Goal: Task Accomplishment & Management: Use online tool/utility

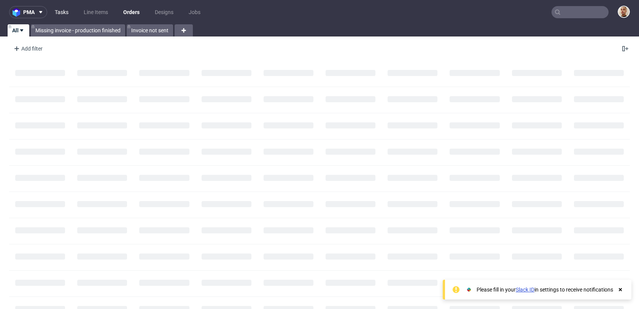
click at [63, 9] on link "Tasks" at bounding box center [61, 12] width 23 height 12
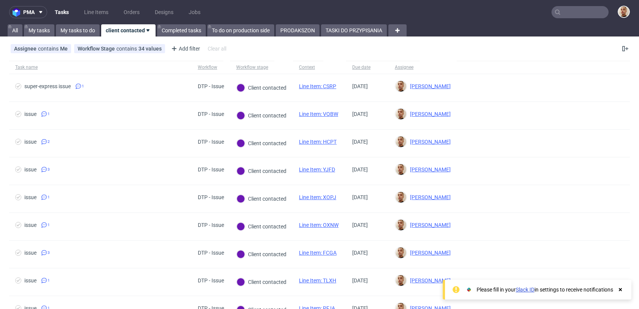
click at [348, 39] on div "pma Tasks Line Items Orders Designs Jobs All My tasks My tasks to do client con…" at bounding box center [319, 154] width 639 height 309
click at [348, 30] on link "TASKI DO PRZYPISANIA" at bounding box center [354, 30] width 66 height 12
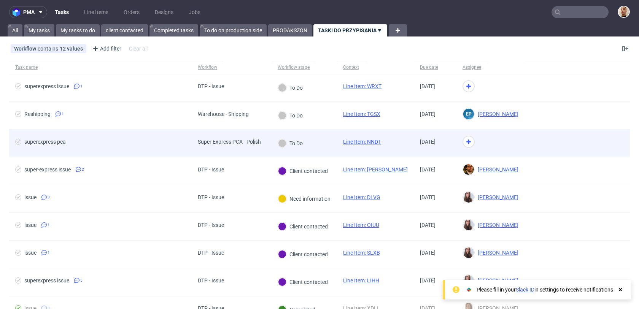
click at [159, 145] on span "superexpress pca" at bounding box center [100, 143] width 170 height 9
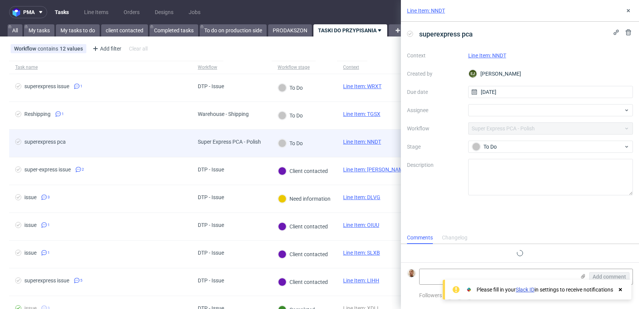
scroll to position [6, 0]
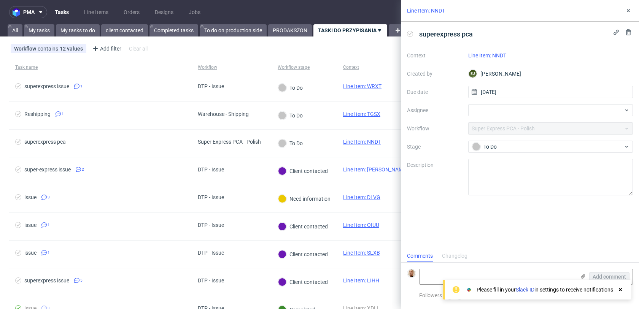
click at [506, 57] on link "Line Item: NNDT" at bounding box center [487, 56] width 38 height 6
click at [537, 108] on div at bounding box center [550, 110] width 165 height 12
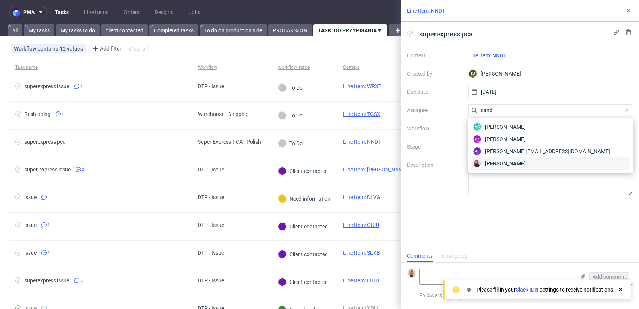
type input "sand"
click at [520, 165] on div "[PERSON_NAME]" at bounding box center [550, 164] width 159 height 12
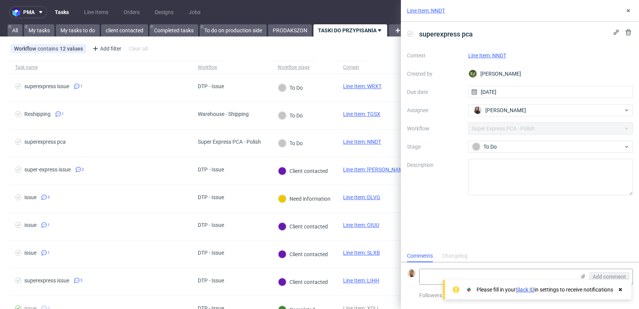
click at [623, 10] on div "Line Item: NNDT" at bounding box center [520, 11] width 238 height 22
click at [628, 11] on use at bounding box center [628, 10] width 3 height 3
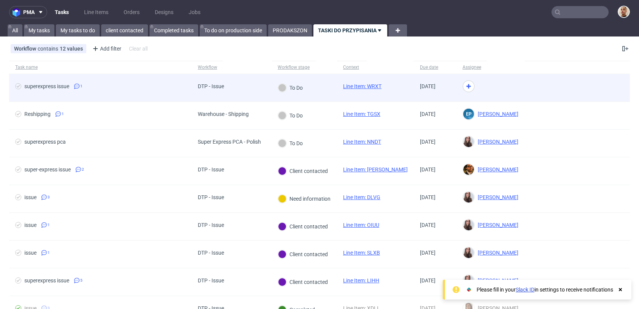
click at [472, 82] on div at bounding box center [491, 88] width 68 height 28
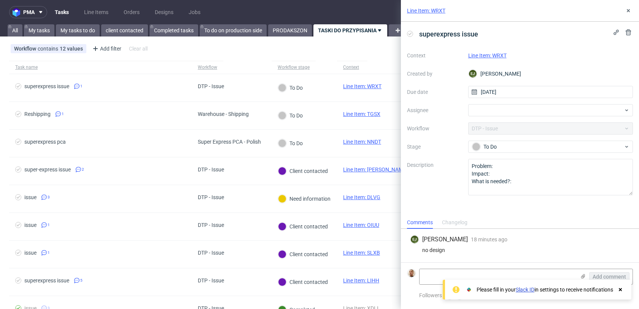
click at [482, 58] on link "Line Item: WRXT" at bounding box center [487, 56] width 38 height 6
click at [497, 103] on div "Context Line Item: WRXT Created by EJ Elżbieta Jelińska Due date 04/09/2025 Ass…" at bounding box center [520, 122] width 226 height 146
click at [497, 106] on div at bounding box center [550, 110] width 165 height 12
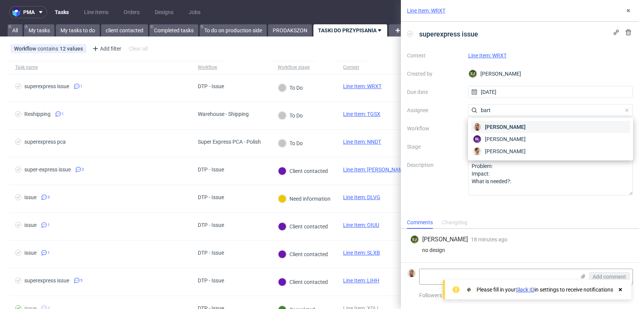
type input "bart"
click at [494, 122] on div "[PERSON_NAME]" at bounding box center [550, 127] width 159 height 12
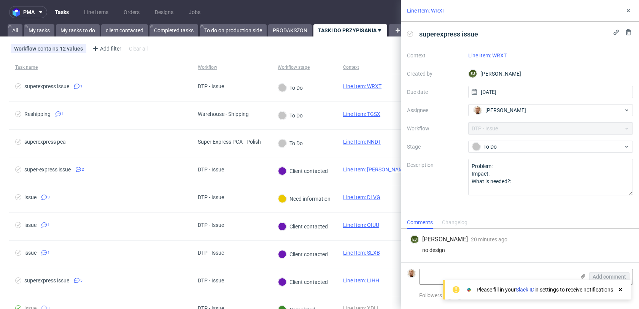
click at [628, 3] on div "Line Item: WRXT" at bounding box center [520, 11] width 238 height 22
click at [628, 10] on icon at bounding box center [629, 11] width 6 height 6
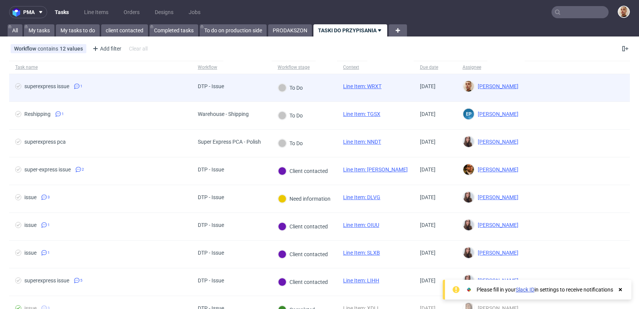
click at [181, 91] on span "superexpress issue 1" at bounding box center [100, 87] width 170 height 9
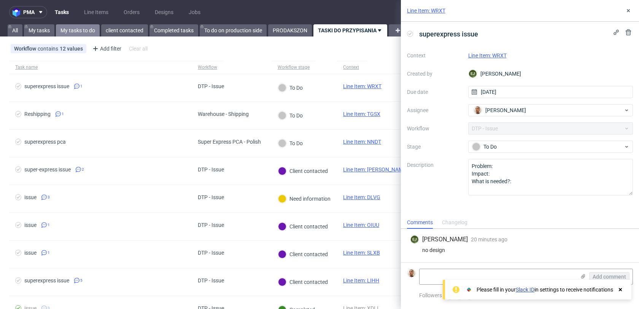
click at [78, 33] on link "My tasks to do" at bounding box center [78, 30] width 44 height 12
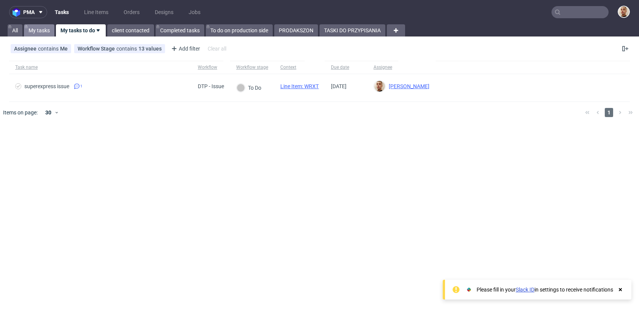
click at [38, 27] on link "My tasks" at bounding box center [39, 30] width 30 height 12
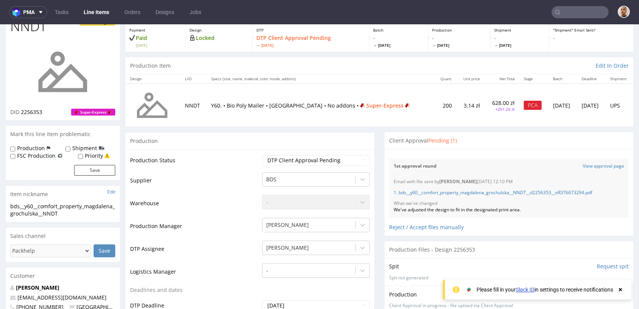
scroll to position [43, 0]
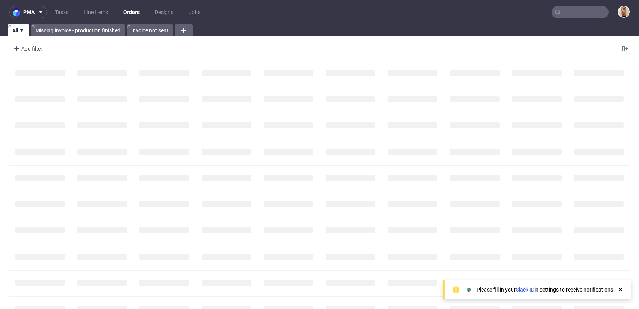
click at [571, 10] on input "text" at bounding box center [580, 12] width 57 height 12
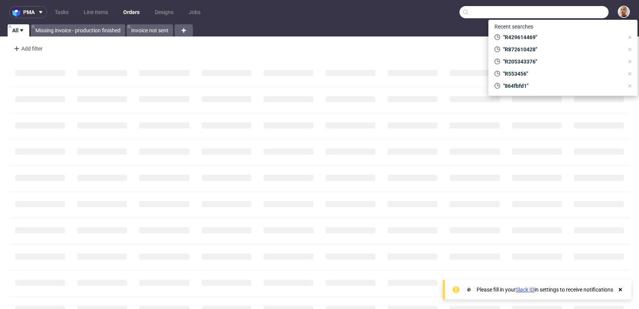
paste input "R174416230"
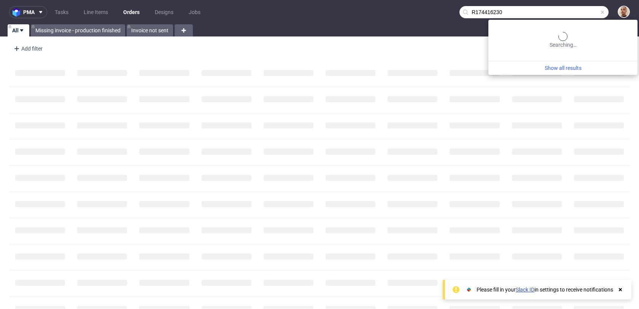
type input "R174416230"
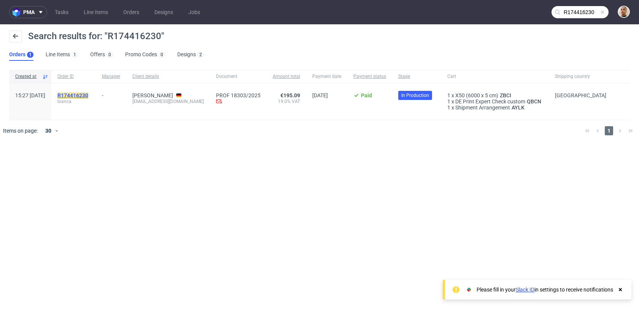
click at [88, 94] on mark "R174416230" at bounding box center [72, 95] width 31 height 6
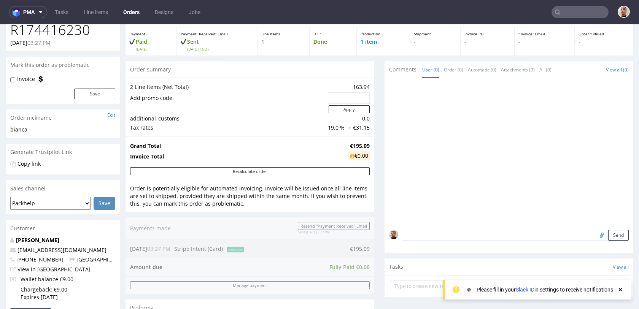
scroll to position [44, 0]
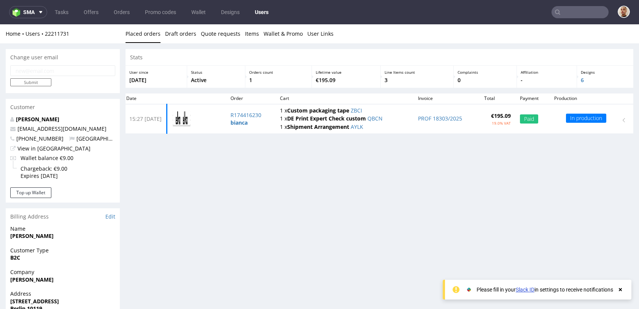
click at [578, 10] on input "text" at bounding box center [580, 12] width 57 height 12
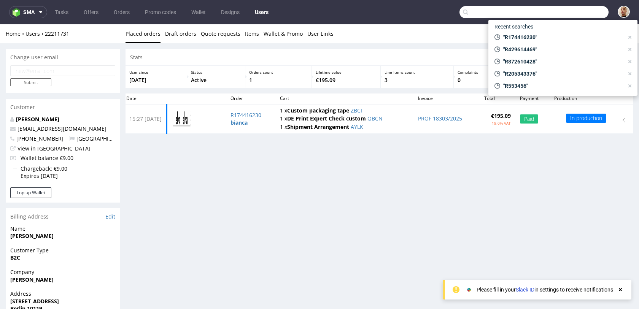
paste input "b.haumer@tachoeasy.com"
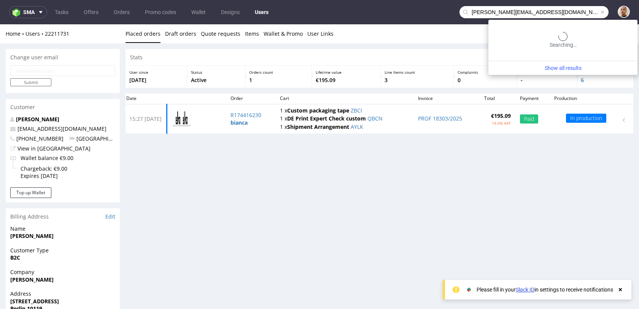
type input "b.haumer@tachoeasy.com"
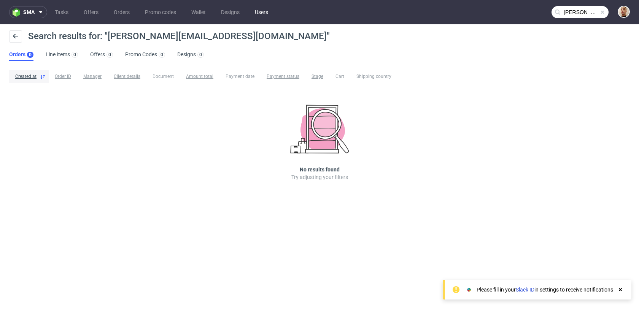
click at [256, 11] on link "Users" at bounding box center [261, 12] width 22 height 12
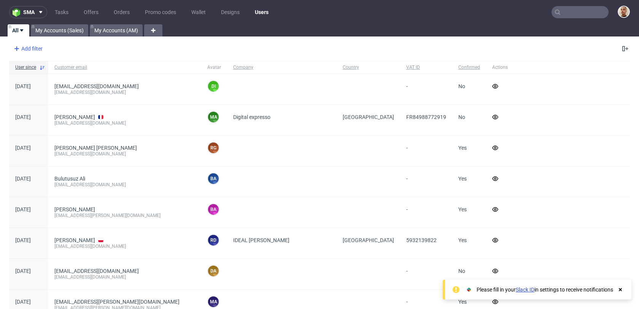
click at [35, 47] on div "Add filter" at bounding box center [27, 49] width 33 height 12
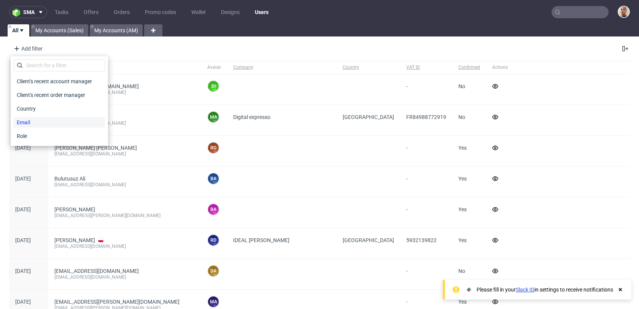
click at [32, 120] on span "Email" at bounding box center [24, 122] width 20 height 11
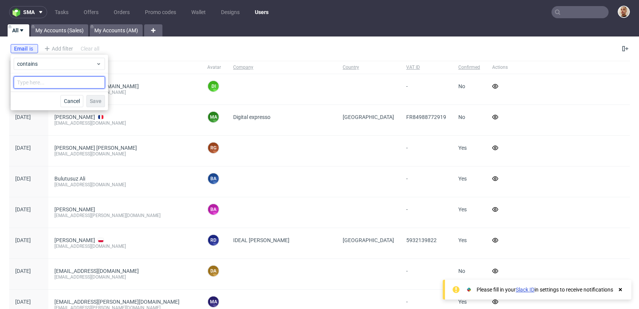
click at [57, 81] on input "text" at bounding box center [59, 82] width 91 height 12
paste input "b.haumer@tachoeasy.com"
click at [18, 82] on input "b.haumer@tachoeasy.com" at bounding box center [59, 82] width 91 height 12
type input "b.haumer@tachoeasy.com"
click at [91, 102] on span "Save" at bounding box center [96, 101] width 12 height 5
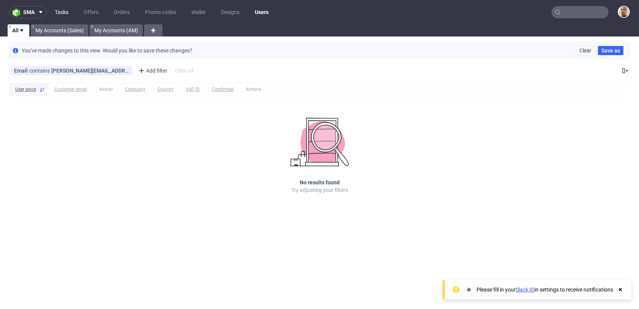
click at [59, 6] on link "Tasks" at bounding box center [61, 12] width 23 height 12
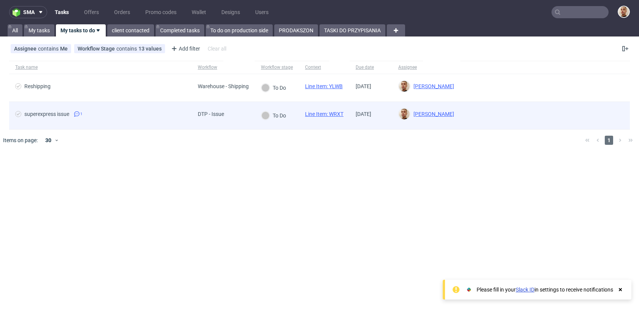
click at [107, 113] on span "superexpress issue 1" at bounding box center [100, 115] width 170 height 9
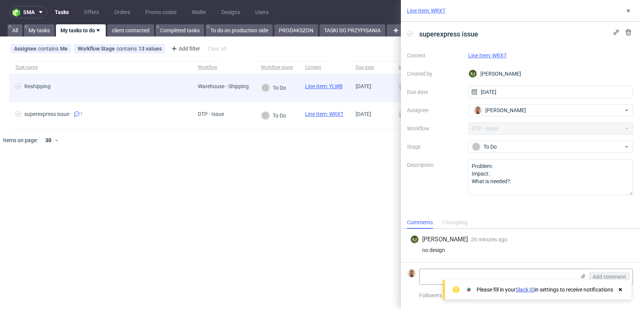
click at [146, 82] on div "Reshipping" at bounding box center [100, 87] width 183 height 27
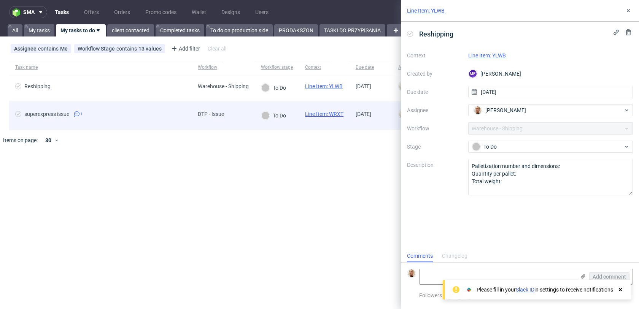
scroll to position [6, 0]
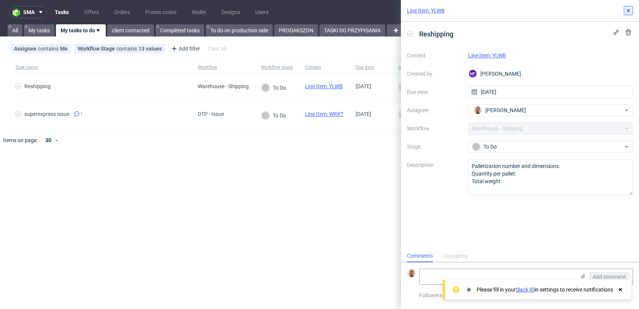
click at [625, 9] on button at bounding box center [628, 10] width 9 height 9
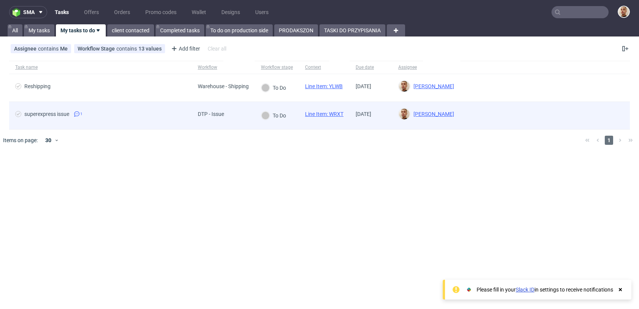
click at [170, 113] on span "superexpress issue 1" at bounding box center [100, 115] width 170 height 9
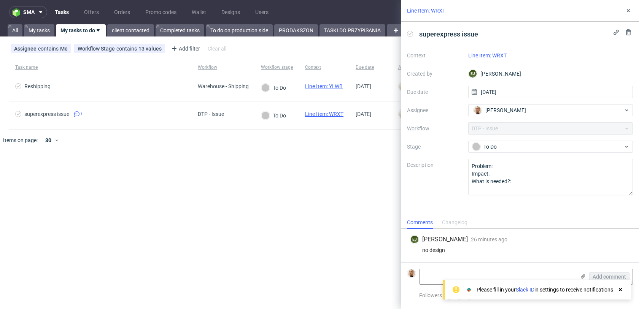
click at [490, 58] on link "Line Item: WRXT" at bounding box center [487, 56] width 38 height 6
click at [522, 274] on textarea at bounding box center [498, 276] width 156 height 15
paste textarea "https://app-eu1.hubspot.com/contacts/25600958/record/0-5/220812536025/"
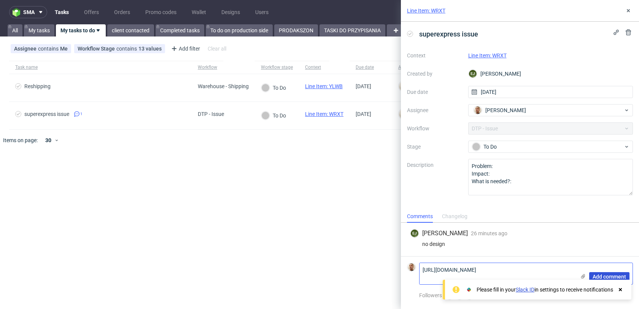
type textarea "https://app-eu1.hubspot.com/contacts/25600958/record/0-5/220812536025/"
click at [611, 274] on span "Add comment" at bounding box center [609, 276] width 33 height 5
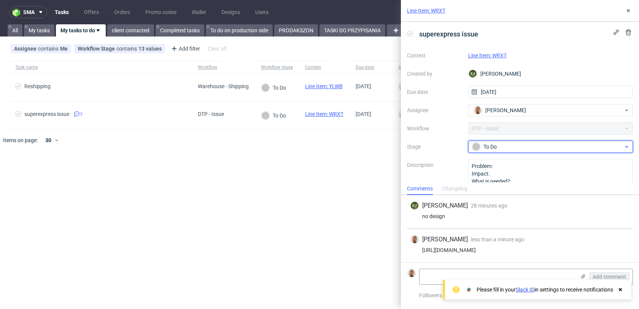
click at [490, 145] on div "To Do" at bounding box center [547, 147] width 151 height 8
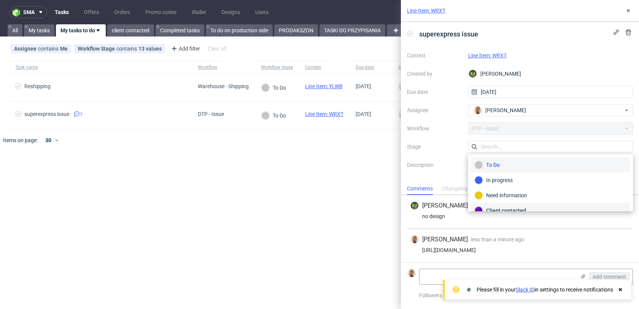
click at [491, 207] on div "Client contacted" at bounding box center [551, 211] width 152 height 8
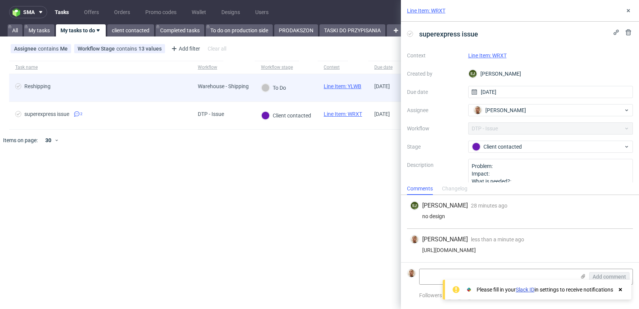
click at [240, 87] on div "Warehouse - Shipping" at bounding box center [223, 86] width 51 height 6
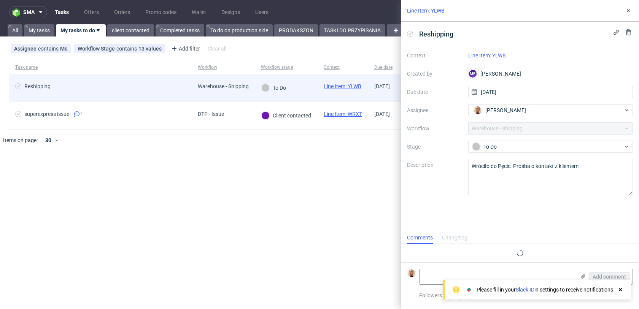
scroll to position [6, 0]
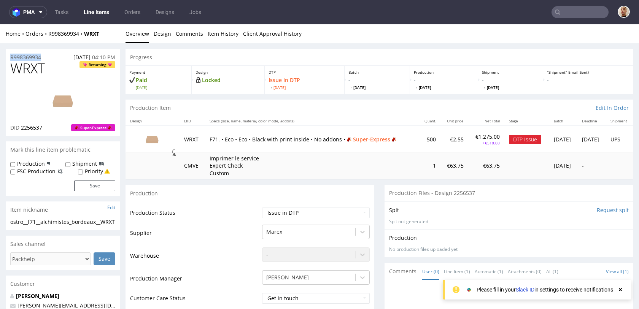
drag, startPoint x: 46, startPoint y: 59, endPoint x: 9, endPoint y: 57, distance: 37.4
click at [9, 57] on div "R998369934 03.09.2025 04:10 PM" at bounding box center [63, 55] width 114 height 12
copy p "R998369934"
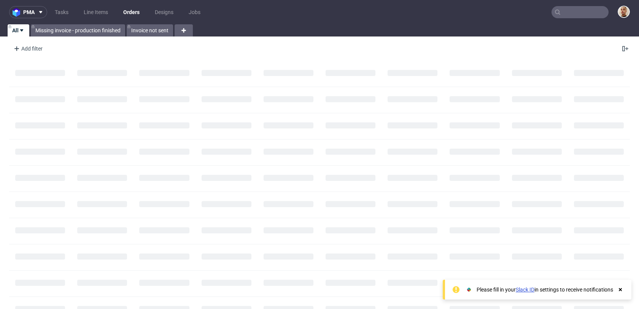
click at [559, 11] on input "text" at bounding box center [580, 12] width 57 height 12
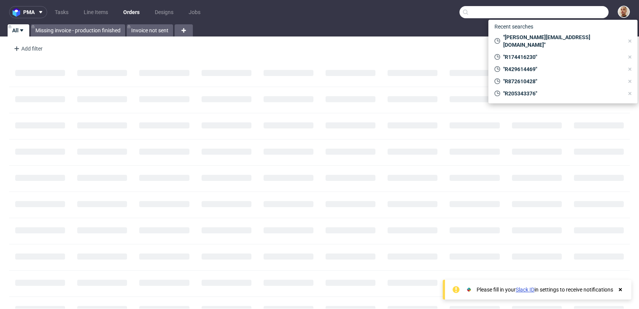
paste input "[EMAIL_ADDRESS][DOMAIN_NAME]"
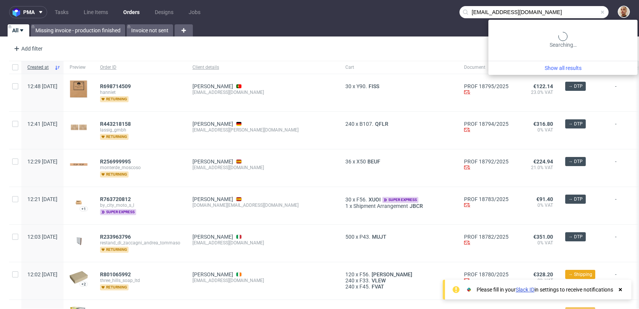
type input "[EMAIL_ADDRESS][DOMAIN_NAME]"
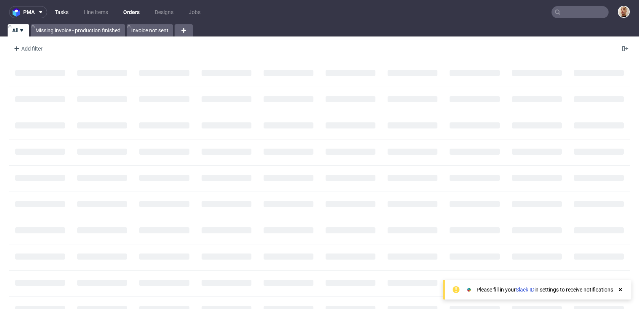
click at [65, 13] on link "Tasks" at bounding box center [61, 12] width 23 height 12
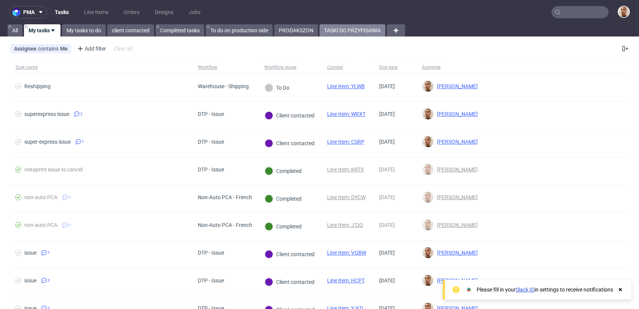
click at [354, 32] on link "TASKI DO PRZYPISANIA" at bounding box center [353, 30] width 66 height 12
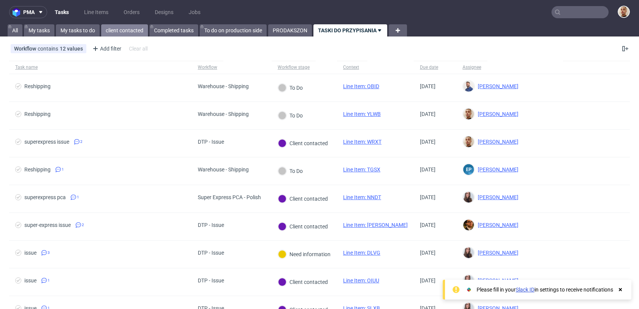
click at [124, 35] on link "client contacted" at bounding box center [124, 30] width 47 height 12
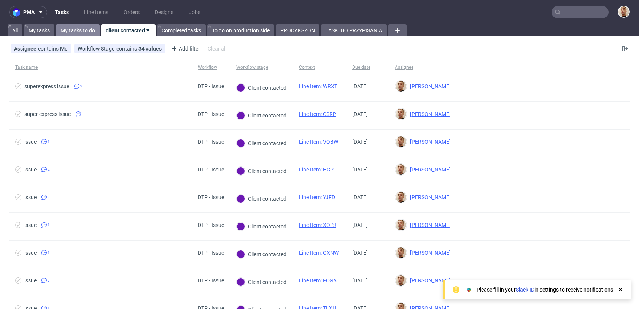
click at [84, 32] on link "My tasks to do" at bounding box center [78, 30] width 44 height 12
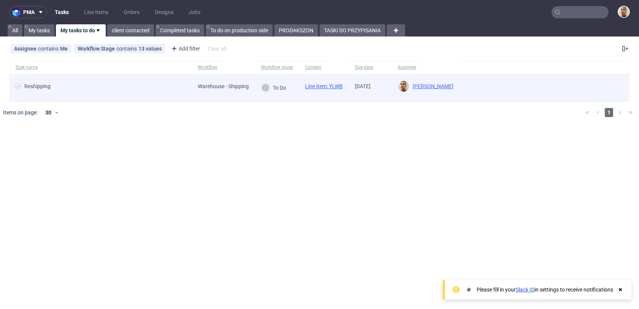
click at [175, 86] on span "Reshipping" at bounding box center [100, 87] width 170 height 9
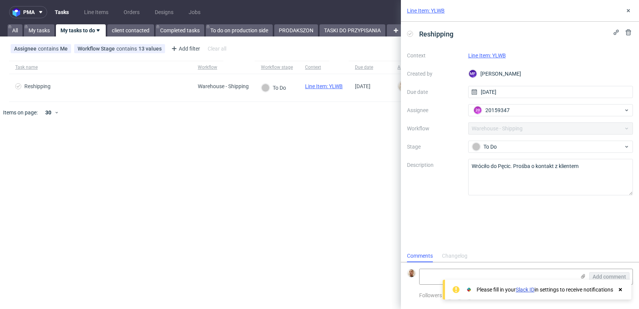
scroll to position [6, 0]
click at [482, 54] on link "Line Item: YLWB" at bounding box center [487, 56] width 38 height 6
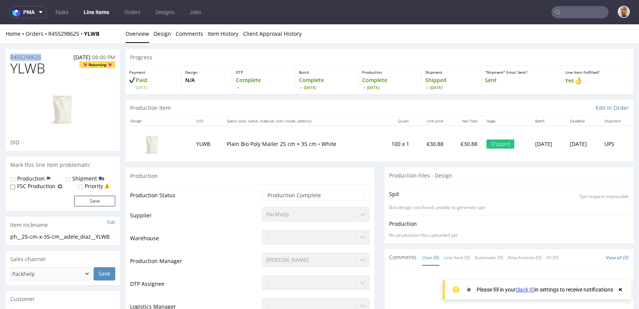
drag, startPoint x: 46, startPoint y: 58, endPoint x: 1, endPoint y: 58, distance: 45.7
copy p "R455298625"
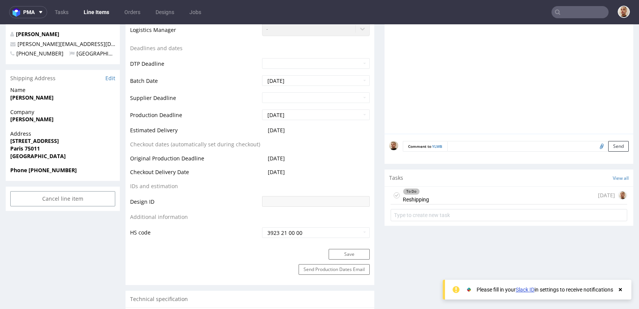
scroll to position [276, 0]
click at [470, 203] on div "To Do Reshipping [DATE]" at bounding box center [509, 197] width 237 height 18
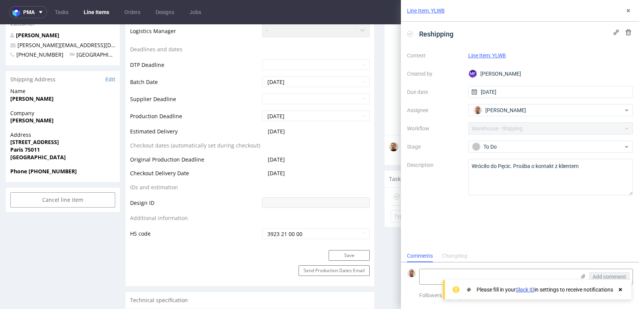
scroll to position [6, 0]
click at [516, 269] on textarea at bounding box center [498, 276] width 156 height 15
paste textarea "[URL][DOMAIN_NAME]"
type textarea "[URL][DOMAIN_NAME]"
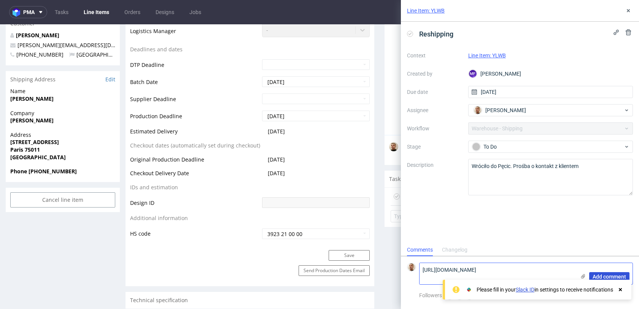
click at [600, 279] on span "Add comment" at bounding box center [609, 276] width 33 height 5
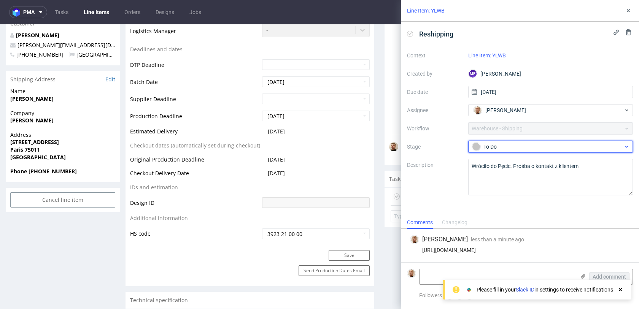
click at [495, 149] on div "To Do" at bounding box center [547, 147] width 151 height 8
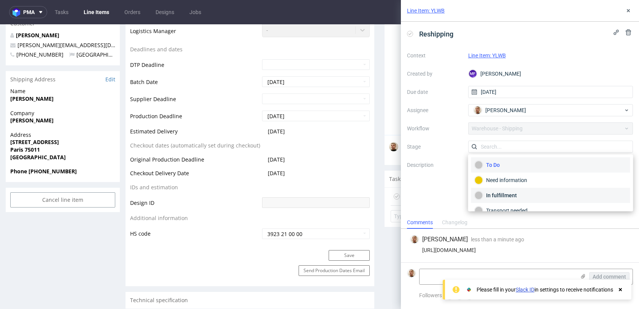
click at [497, 196] on div "In fulfillment" at bounding box center [551, 195] width 152 height 8
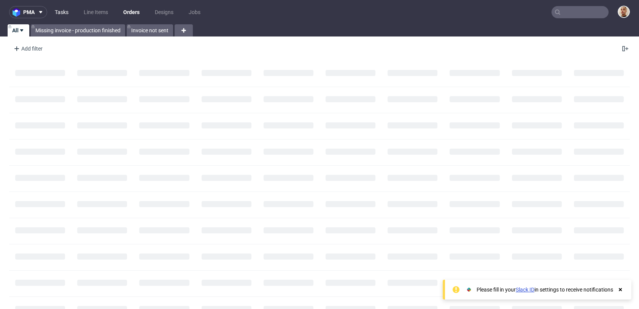
click at [60, 12] on link "Tasks" at bounding box center [61, 12] width 23 height 12
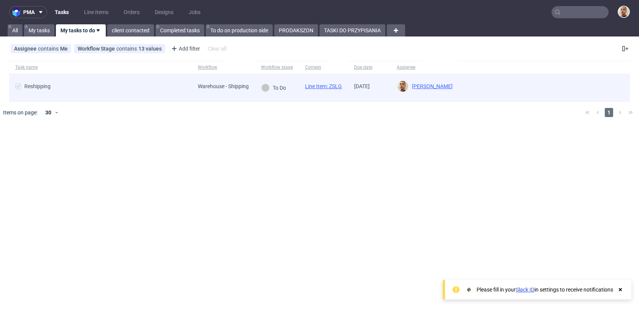
click at [156, 86] on span "Reshipping" at bounding box center [100, 87] width 170 height 9
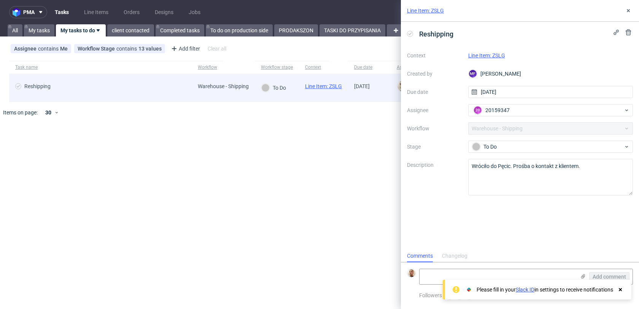
scroll to position [6, 0]
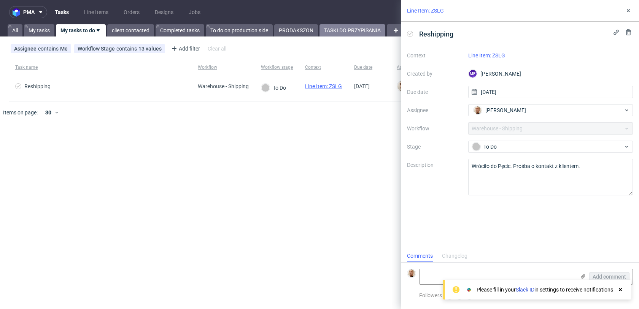
click at [380, 31] on link "TASKI DO PRZYPISANIA" at bounding box center [353, 30] width 66 height 12
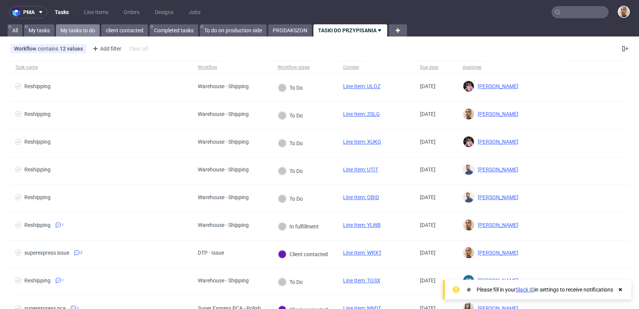
click at [86, 32] on link "My tasks to do" at bounding box center [78, 30] width 44 height 12
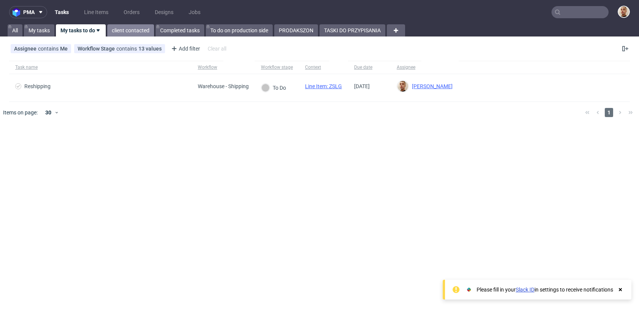
click at [136, 30] on link "client contacted" at bounding box center [130, 30] width 47 height 12
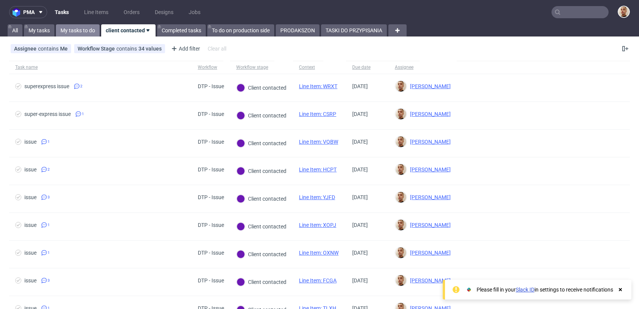
click at [91, 31] on link "My tasks to do" at bounding box center [78, 30] width 44 height 12
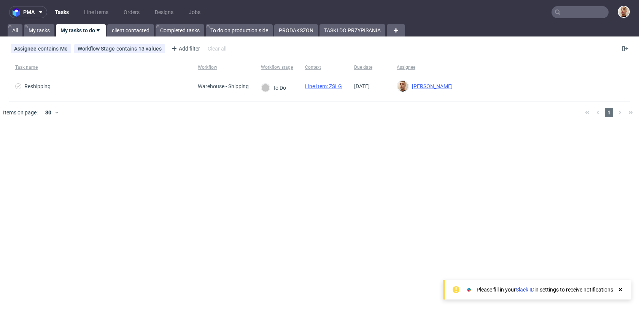
click at [346, 38] on div "pma Tasks Line Items Orders Designs Jobs All My tasks My tasks to do client con…" at bounding box center [319, 154] width 639 height 309
click at [346, 33] on link "TASKI DO PRZYPISANIA" at bounding box center [353, 30] width 66 height 12
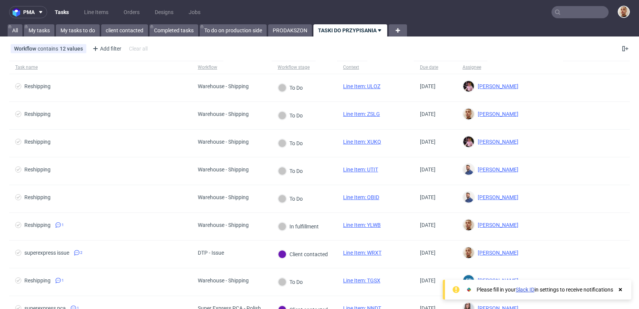
click at [76, 23] on nav "pma Tasks Line Items Orders Designs Jobs" at bounding box center [319, 12] width 639 height 24
click at [76, 28] on link "My tasks to do" at bounding box center [78, 30] width 44 height 12
